Goal: Book appointment/travel/reservation

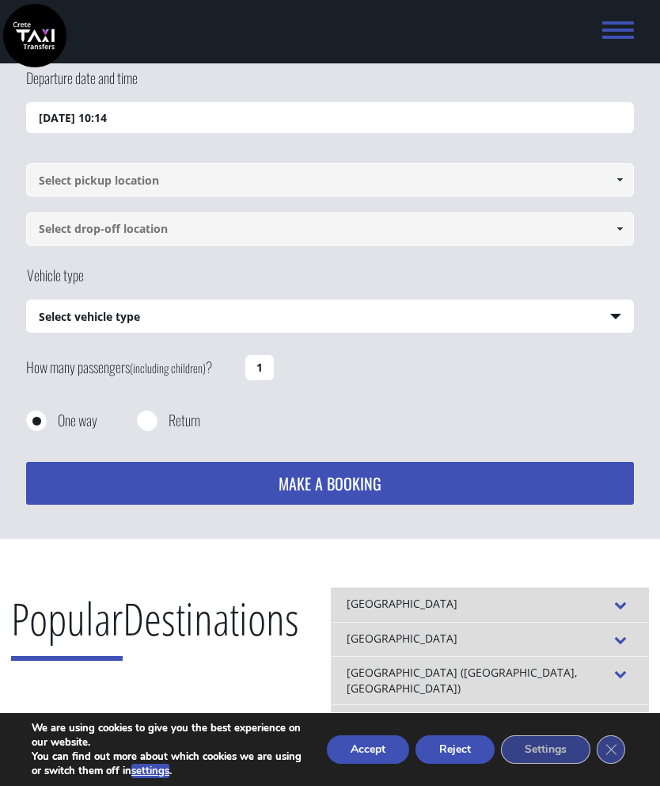
click at [614, 184] on span at bounding box center [620, 179] width 13 height 13
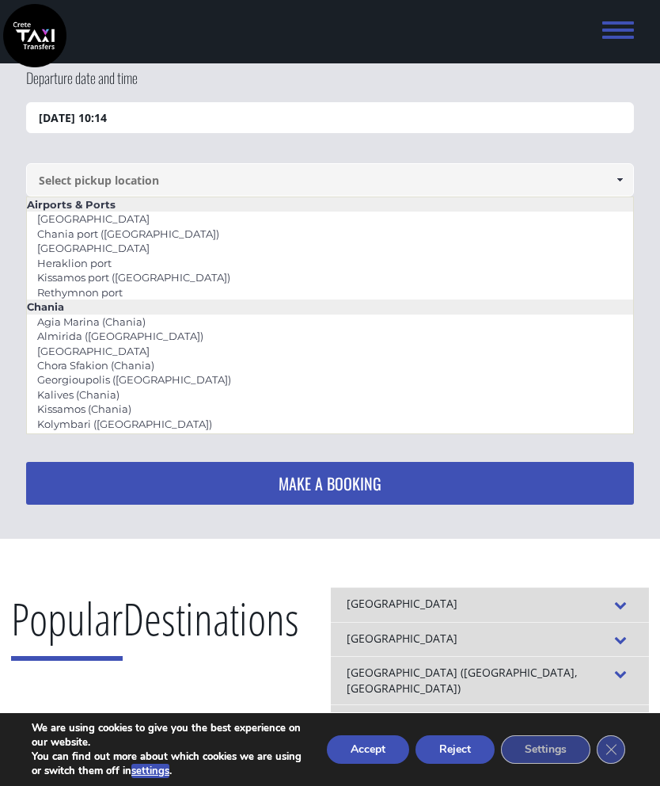
click at [70, 257] on link "Heraklion port" at bounding box center [74, 263] width 95 height 22
type input "Heraklion port"
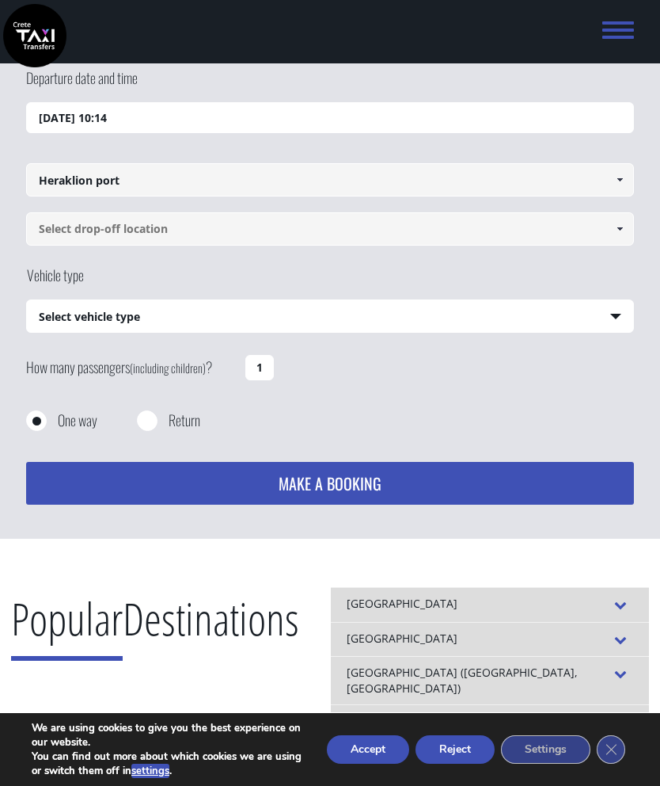
click at [47, 233] on input at bounding box center [329, 228] width 607 height 33
click at [572, 279] on div "Vehicle type Select vehicle type Select vehicle type Taxi (4 passengers) Merced…" at bounding box center [329, 304] width 607 height 78
click at [626, 238] on link at bounding box center [620, 228] width 26 height 33
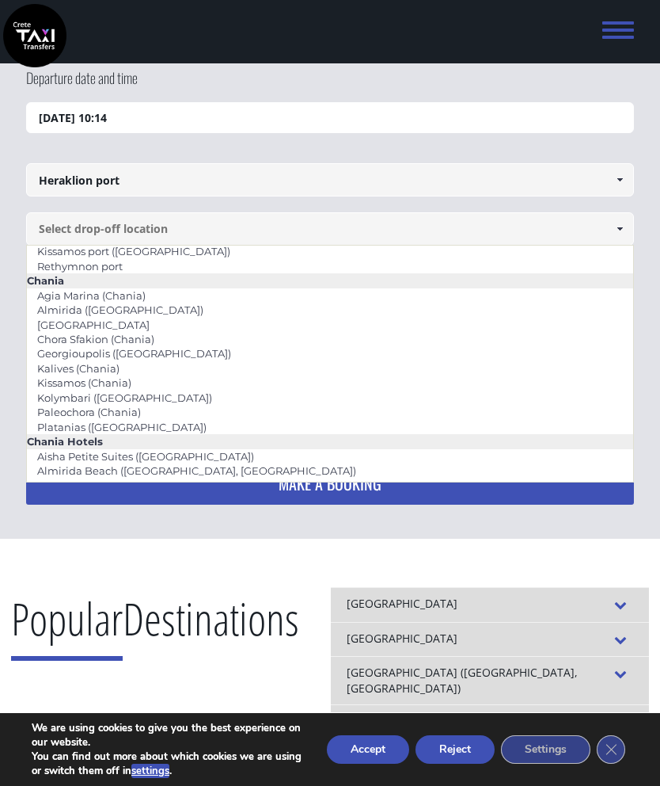
scroll to position [81, 0]
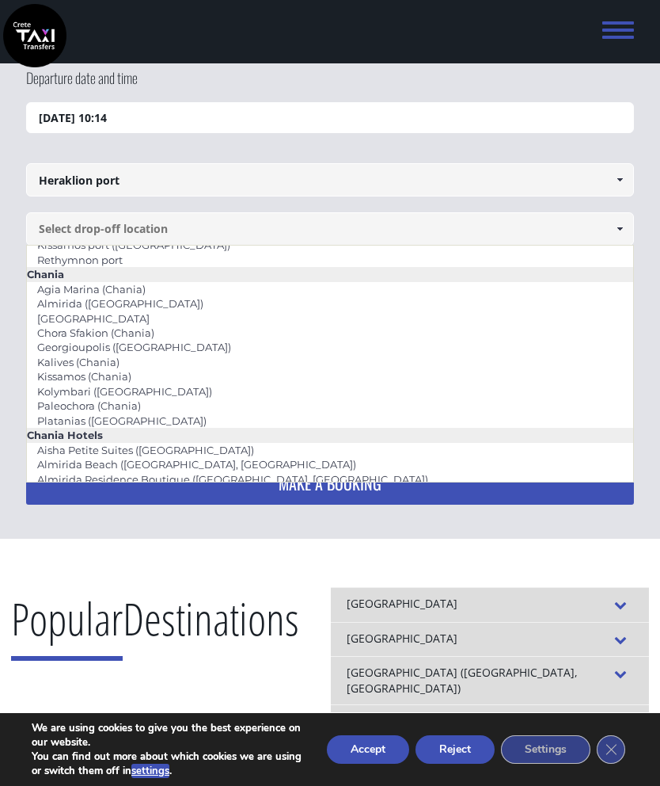
click at [63, 284] on link "Agia Marina (Chania)" at bounding box center [91, 289] width 129 height 22
type input "Agia Marina (Chania)"
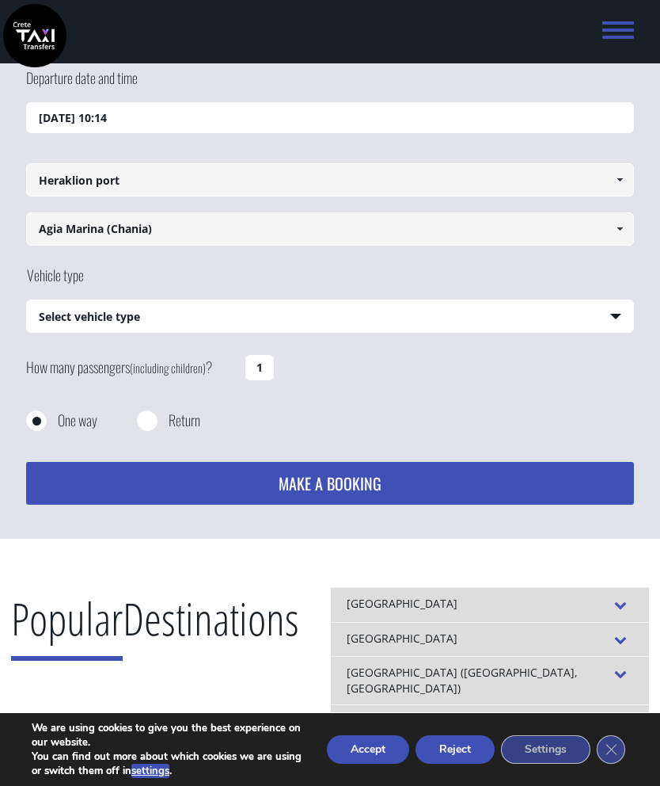
click at [255, 376] on input "1" at bounding box center [259, 367] width 29 height 25
type input "2"
click at [615, 318] on select "Select vehicle type Taxi (4 passengers) Mercedes E Class Mini Van (7 passengers…" at bounding box center [330, 316] width 606 height 33
select select "541"
click at [348, 489] on button "MAKE A BOOKING" at bounding box center [329, 483] width 607 height 43
